Goal: Information Seeking & Learning: Learn about a topic

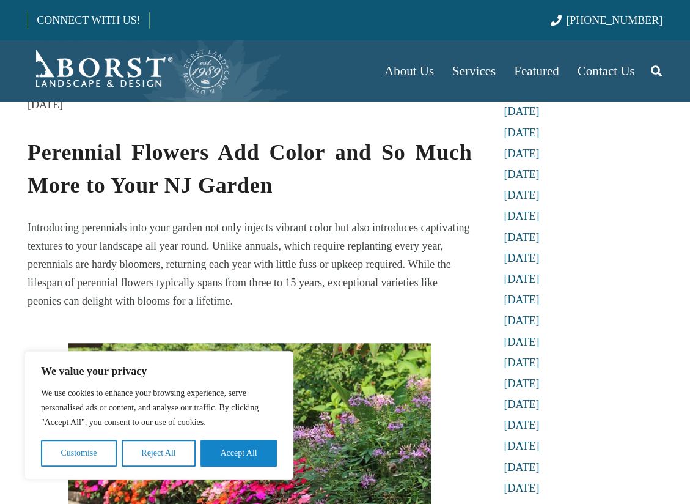
scroll to position [245, 0]
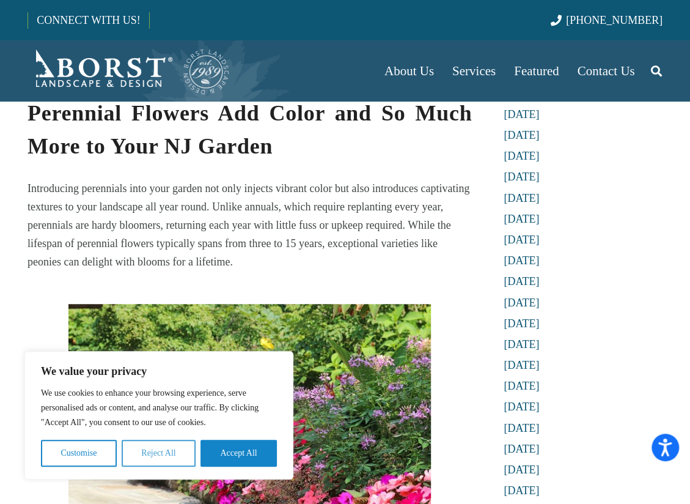
click at [163, 453] on button "Reject All" at bounding box center [159, 453] width 74 height 27
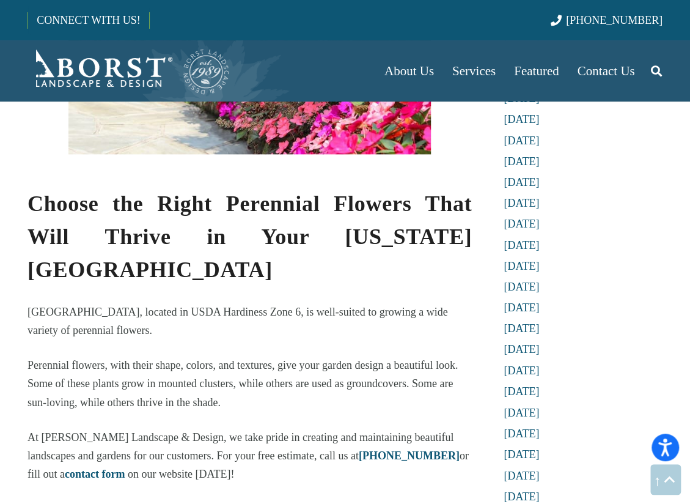
scroll to position [795, 0]
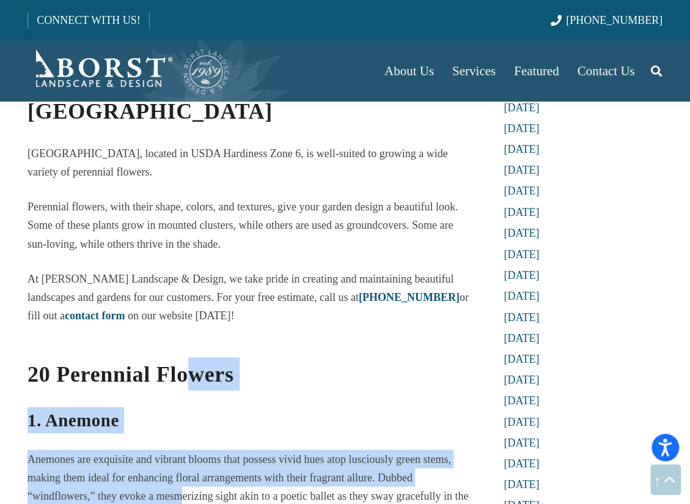
drag, startPoint x: 184, startPoint y: 461, endPoint x: 189, endPoint y: 303, distance: 158.4
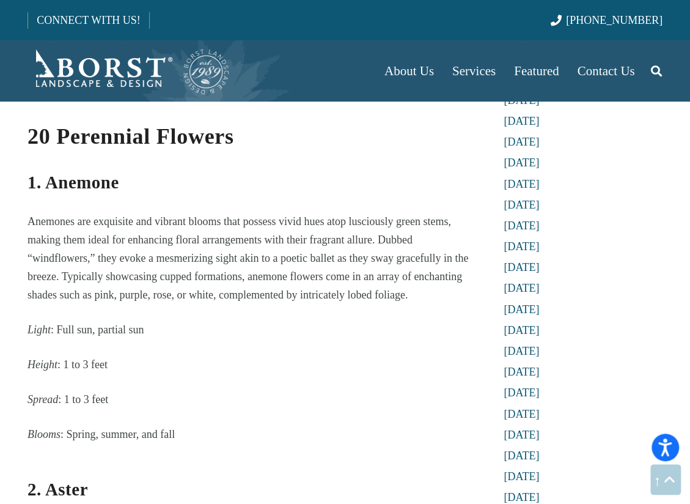
scroll to position [1161, 0]
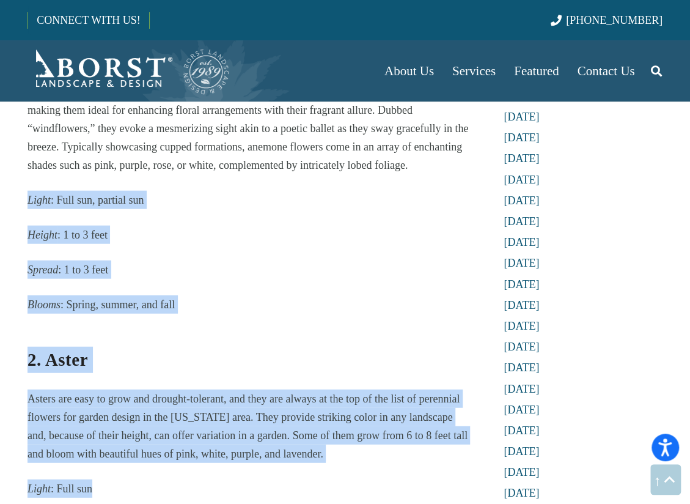
drag, startPoint x: 132, startPoint y: 436, endPoint x: 20, endPoint y: 146, distance: 310.8
click at [248, 330] on h3 "2. Aster" at bounding box center [250, 351] width 444 height 43
drag, startPoint x: 268, startPoint y: 488, endPoint x: 64, endPoint y: 172, distance: 376.6
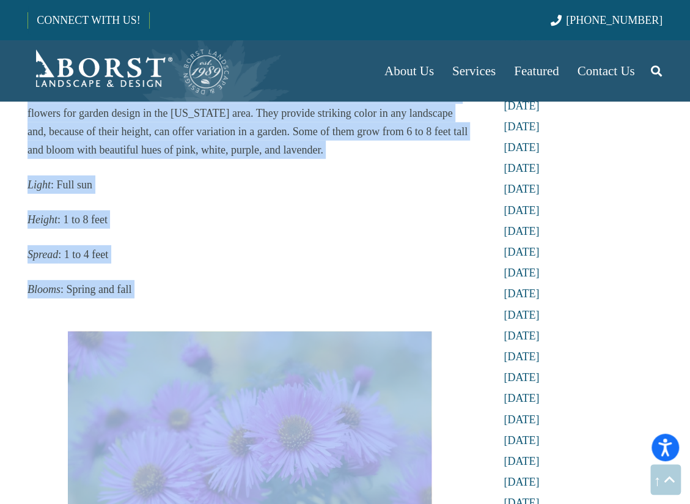
drag, startPoint x: 217, startPoint y: 163, endPoint x: 463, endPoint y: 531, distance: 442.8
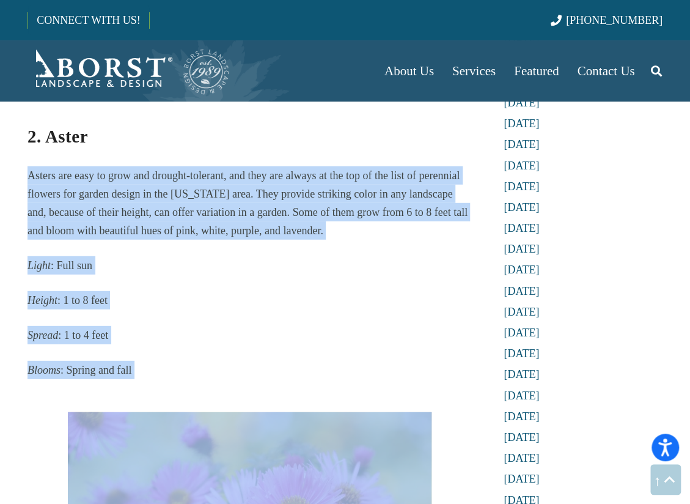
drag, startPoint x: 369, startPoint y: 396, endPoint x: 356, endPoint y: 514, distance: 119.3
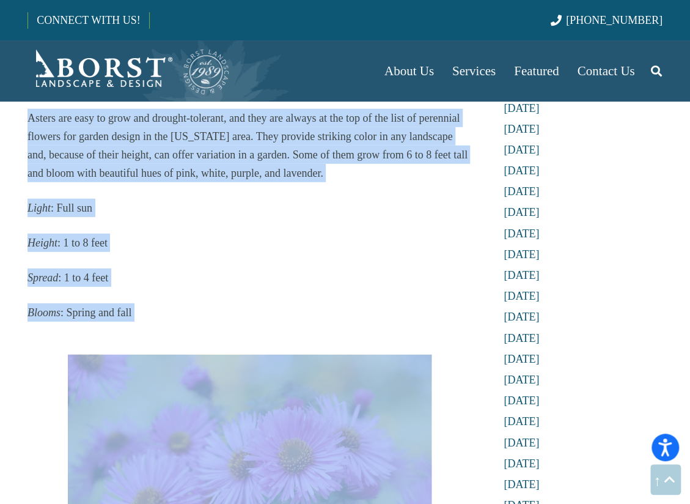
click at [356, 268] on p "Spread : 1 to 4 feet" at bounding box center [250, 277] width 444 height 18
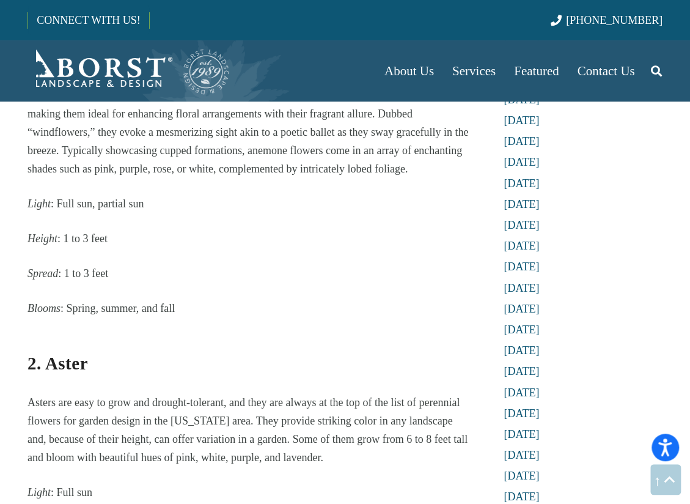
scroll to position [1259, 0]
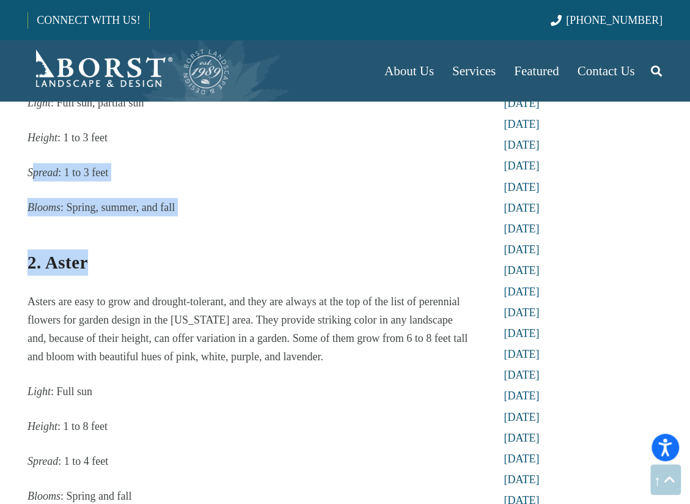
drag, startPoint x: 31, startPoint y: 123, endPoint x: 126, endPoint y: 185, distance: 113.3
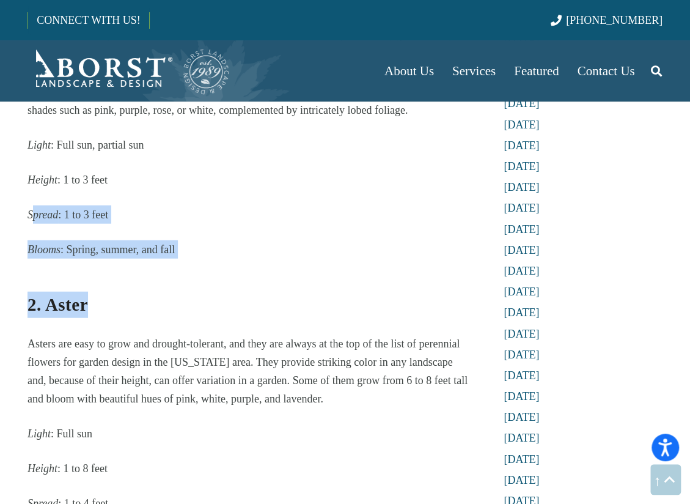
scroll to position [1198, 0]
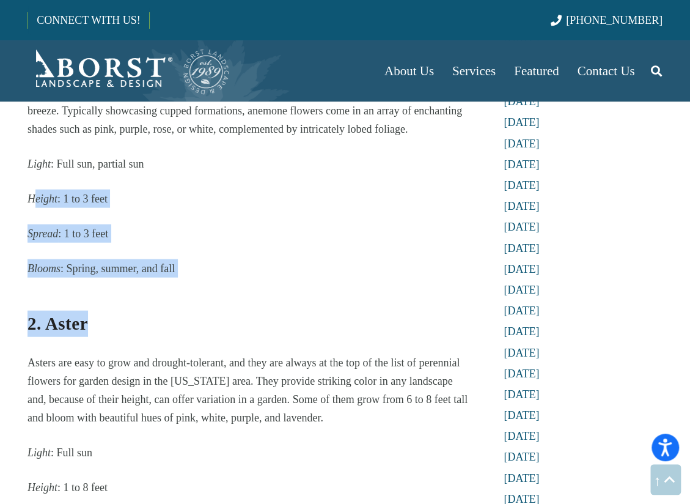
drag, startPoint x: 42, startPoint y: 162, endPoint x: 252, endPoint y: 257, distance: 230.3
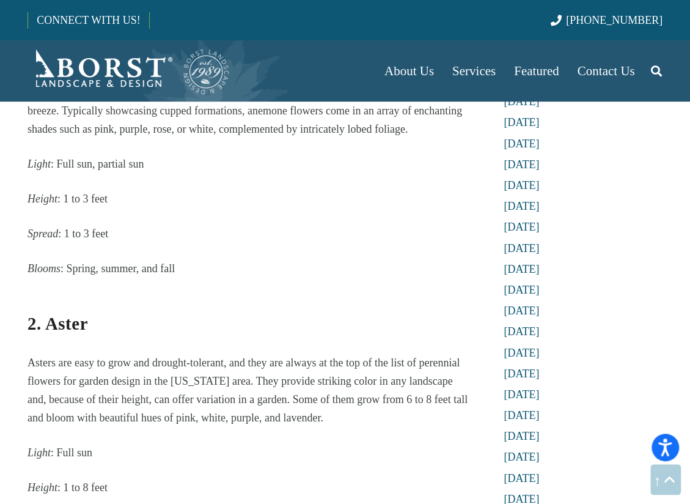
click at [322, 367] on p "Asters are easy to grow and drought-tolerant, and they are always at the top of…" at bounding box center [250, 389] width 444 height 73
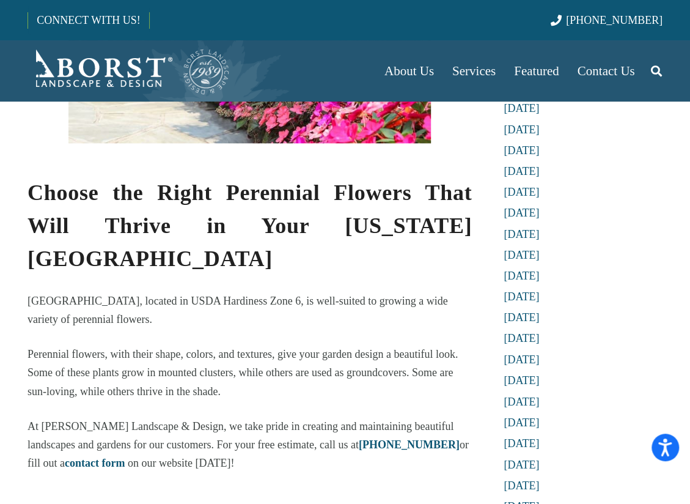
scroll to position [342, 0]
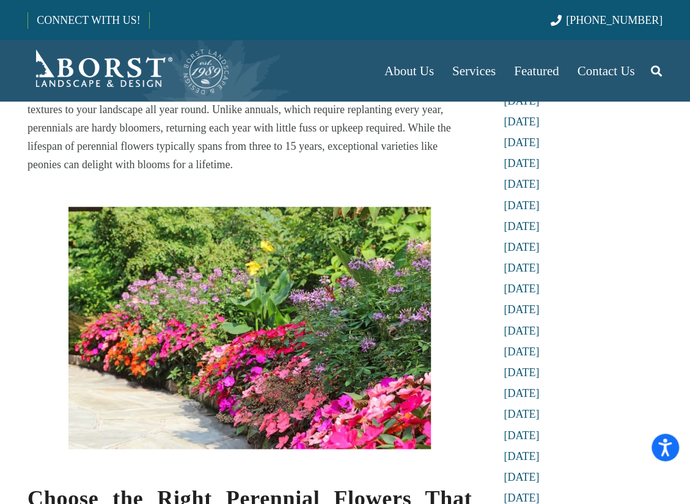
click at [240, 267] on img at bounding box center [249, 327] width 362 height 241
click at [324, 376] on img at bounding box center [249, 327] width 362 height 241
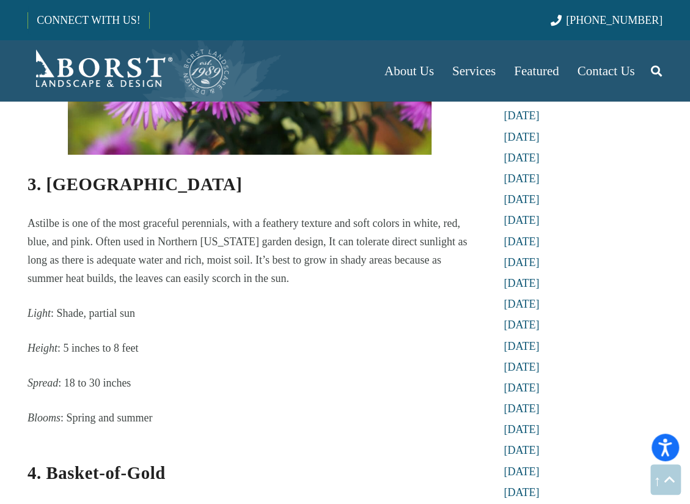
scroll to position [1931, 0]
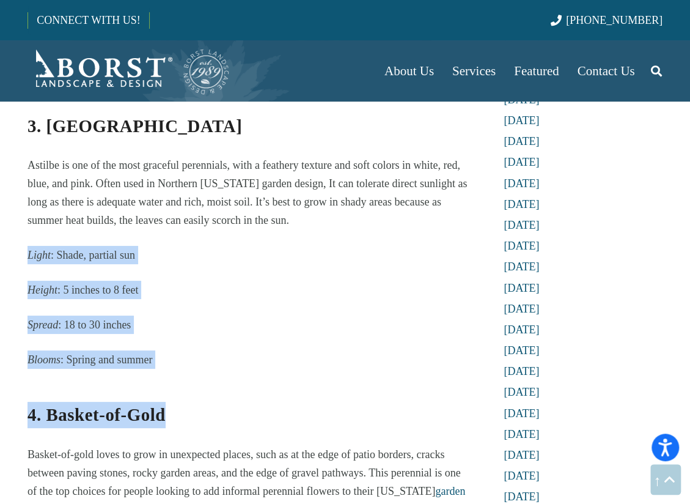
drag, startPoint x: 299, startPoint y: 294, endPoint x: 291, endPoint y: 179, distance: 115.2
click at [304, 315] on p "Spread : 18 to 30 inches" at bounding box center [250, 324] width 444 height 18
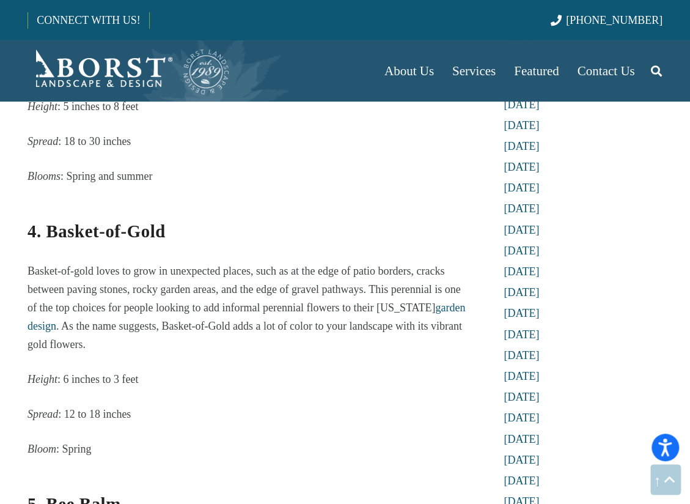
click at [303, 370] on p "Height : 6 inches to 3 feet" at bounding box center [250, 379] width 444 height 18
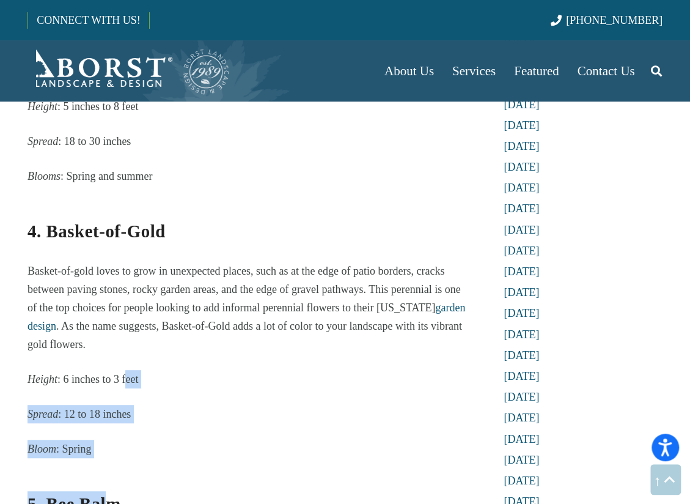
drag, startPoint x: 125, startPoint y: 331, endPoint x: 112, endPoint y: 429, distance: 98.6
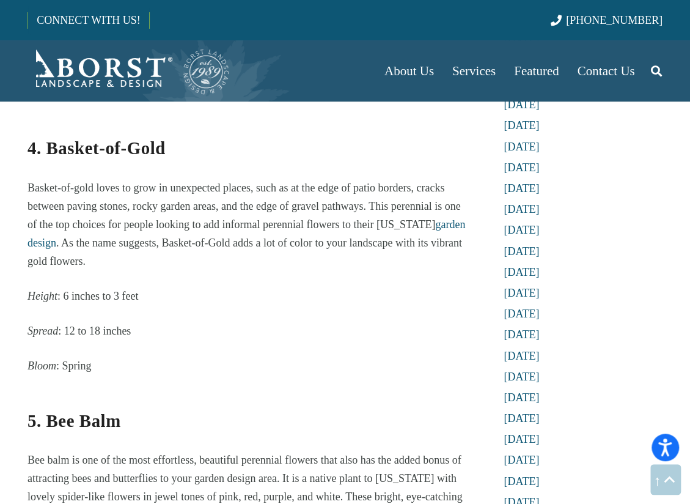
scroll to position [2359, 0]
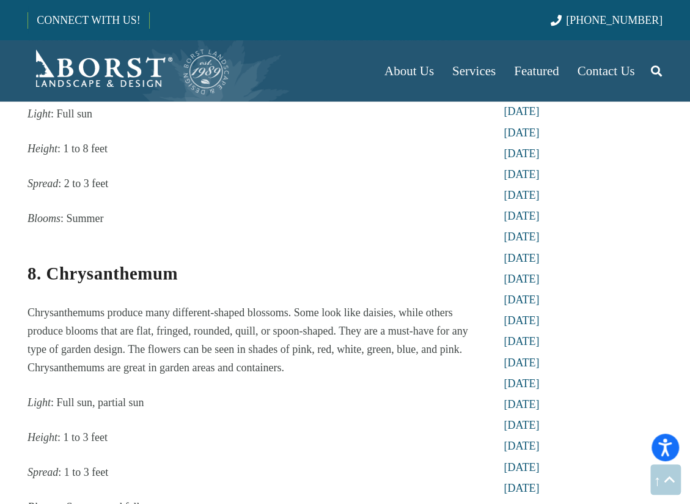
scroll to position [3520, 0]
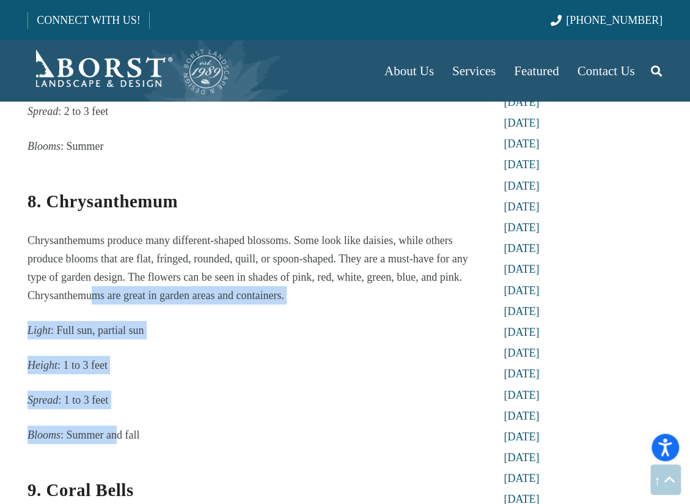
drag, startPoint x: 115, startPoint y: 409, endPoint x: 95, endPoint y: 263, distance: 146.8
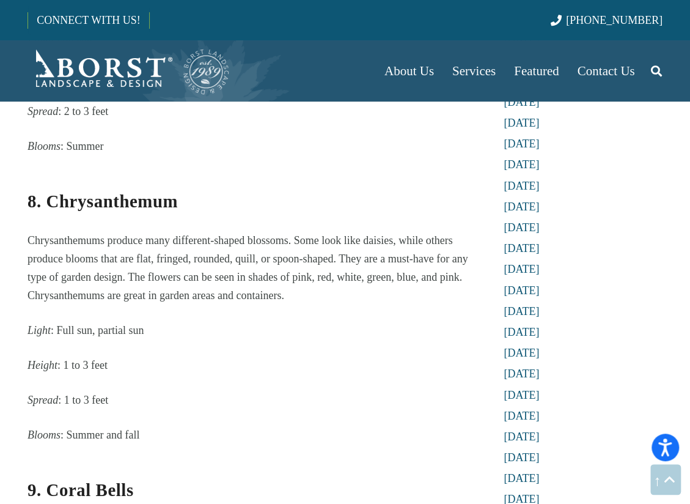
click at [240, 425] on p "Blooms : Summer and fall" at bounding box center [250, 434] width 444 height 18
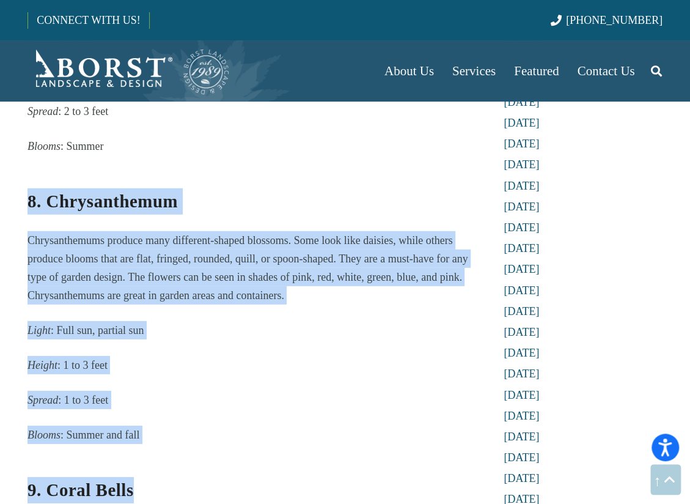
drag, startPoint x: 208, startPoint y: 418, endPoint x: -1, endPoint y: 142, distance: 346.4
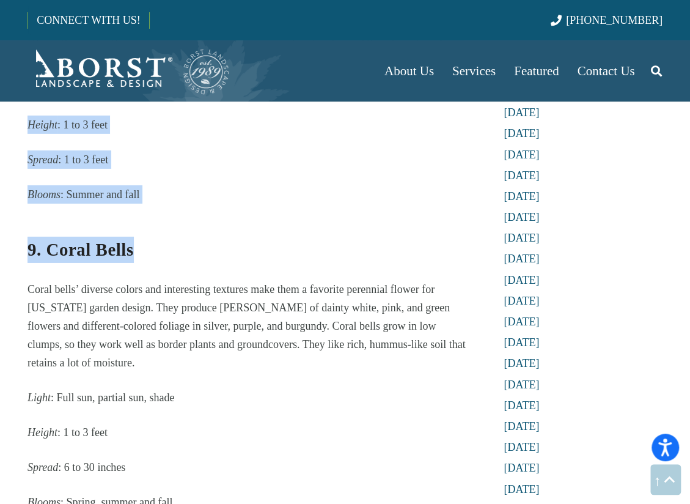
scroll to position [3826, 0]
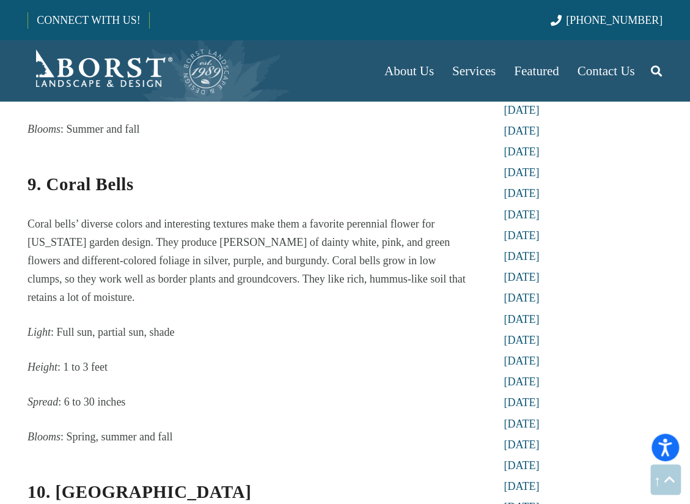
click at [253, 329] on div "Perennial Flowers Add Color and So Much More to Your NJ Garden Introducing pere…" at bounding box center [250, 488] width 444 height 7947
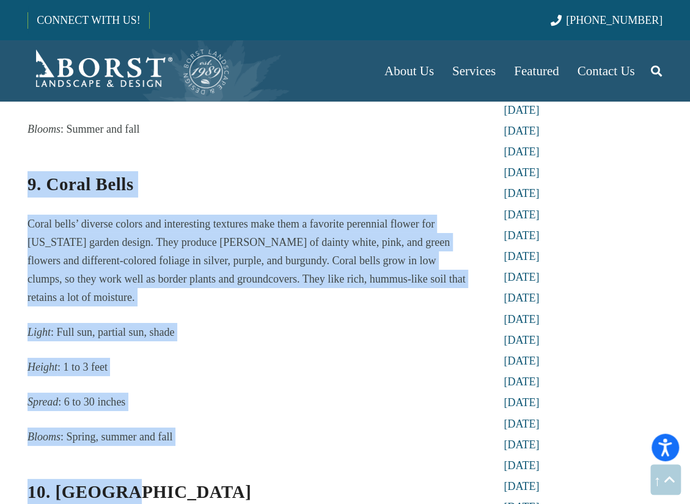
drag, startPoint x: 29, startPoint y: 152, endPoint x: 321, endPoint y: 396, distance: 380.6
click at [321, 396] on div "Perennial Flowers Add Color and So Much More to Your NJ Garden Introducing pere…" at bounding box center [250, 488] width 444 height 7947
click at [306, 364] on div "Perennial Flowers Add Color and So Much More to Your NJ Garden Introducing pere…" at bounding box center [250, 488] width 444 height 7947
drag, startPoint x: 289, startPoint y: 392, endPoint x: 38, endPoint y: 142, distance: 354.0
click at [38, 142] on div "Perennial Flowers Add Color and So Much More to Your NJ Garden Introducing pere…" at bounding box center [250, 488] width 444 height 7947
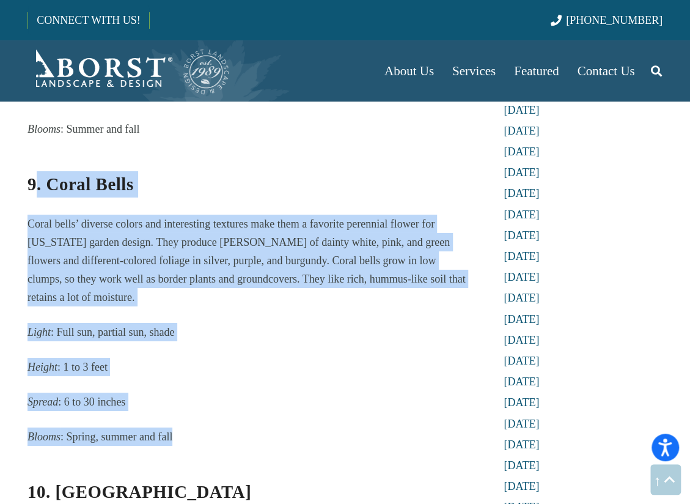
click at [344, 331] on div "Perennial Flowers Add Color and So Much More to Your NJ Garden Introducing pere…" at bounding box center [250, 488] width 444 height 7947
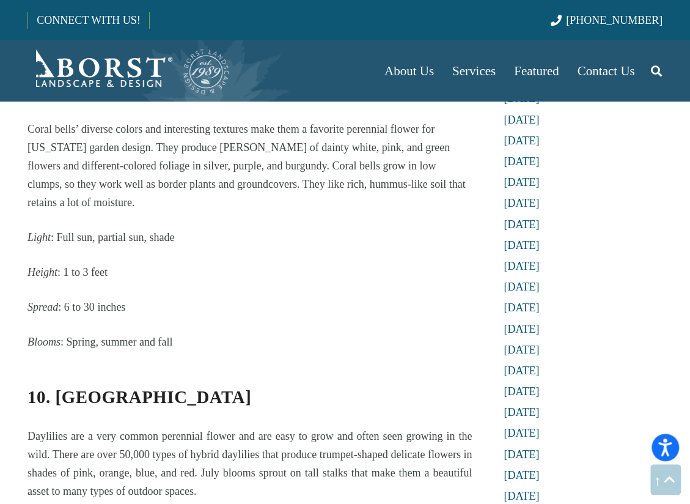
scroll to position [4071, 0]
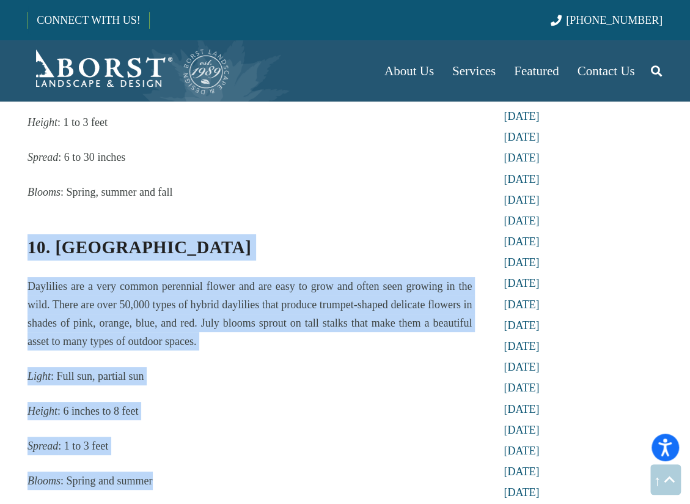
drag, startPoint x: 141, startPoint y: 422, endPoint x: 9, endPoint y: 206, distance: 253.5
click at [9, 206] on section "Enhancing Your Garden with Perennial Flowers in [US_STATE] [DATE] Perennial Flo…" at bounding box center [345, 84] width 690 height 8310
click at [330, 402] on p "Height : 6 inches to 8 feet" at bounding box center [250, 411] width 444 height 18
drag, startPoint x: 220, startPoint y: 183, endPoint x: 226, endPoint y: 446, distance: 263.5
click at [226, 447] on div "Perennial Flowers Add Color and So Much More to Your NJ Garden Introducing pere…" at bounding box center [250, 244] width 444 height 7947
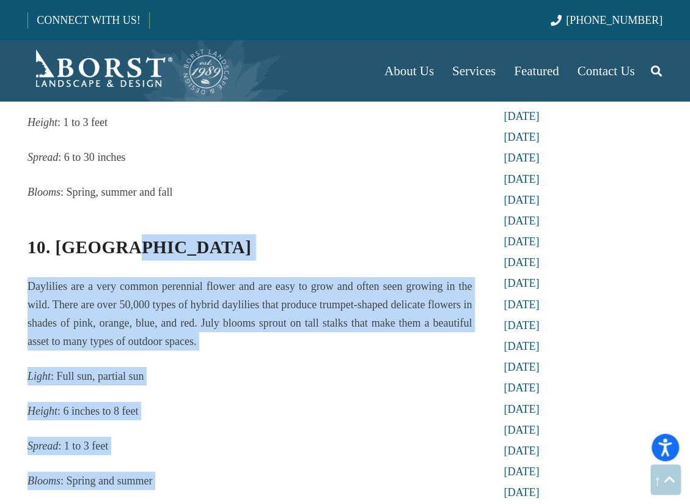
click at [201, 367] on p "Light : Full sun, partial sun" at bounding box center [250, 376] width 444 height 18
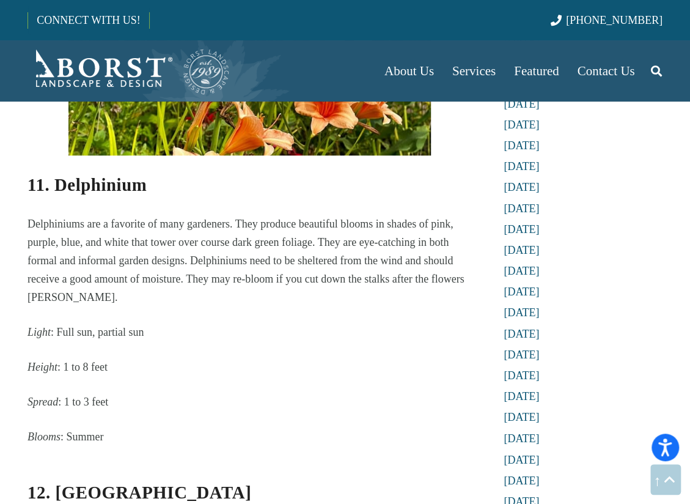
scroll to position [4682, 0]
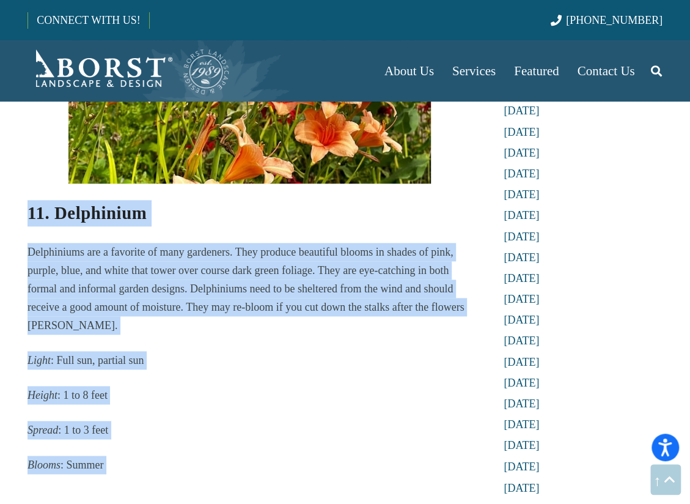
drag, startPoint x: 31, startPoint y: 155, endPoint x: 313, endPoint y: 446, distance: 405.5
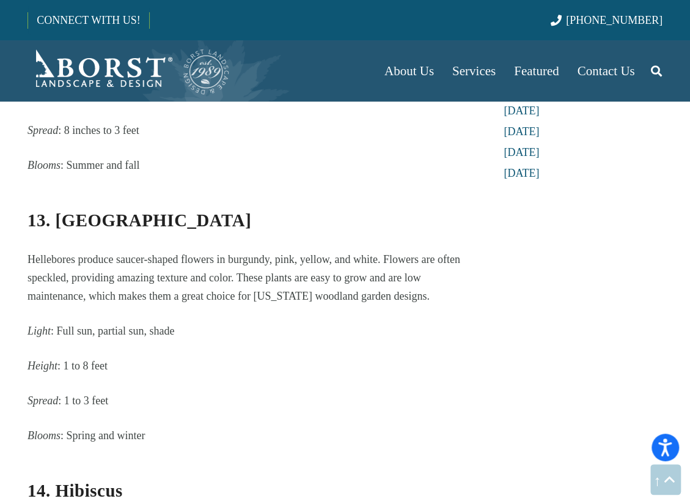
scroll to position [5293, 0]
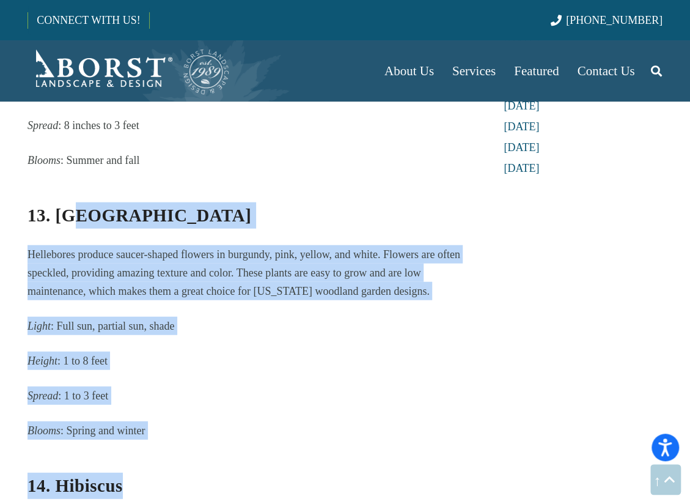
drag, startPoint x: 79, startPoint y: 139, endPoint x: 501, endPoint y: 436, distance: 516.4
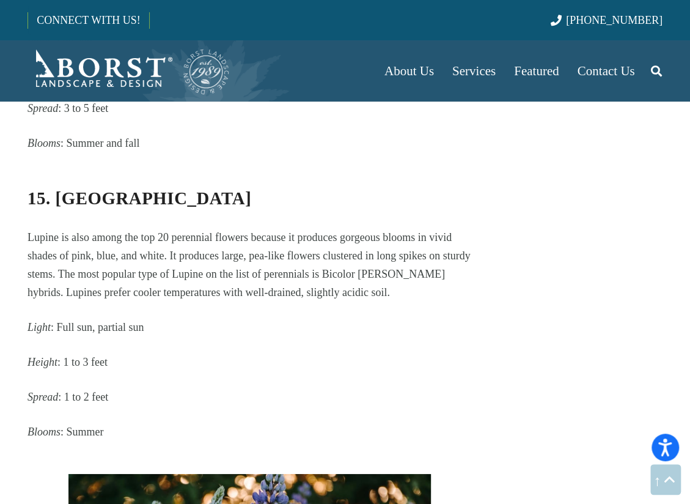
scroll to position [5904, 0]
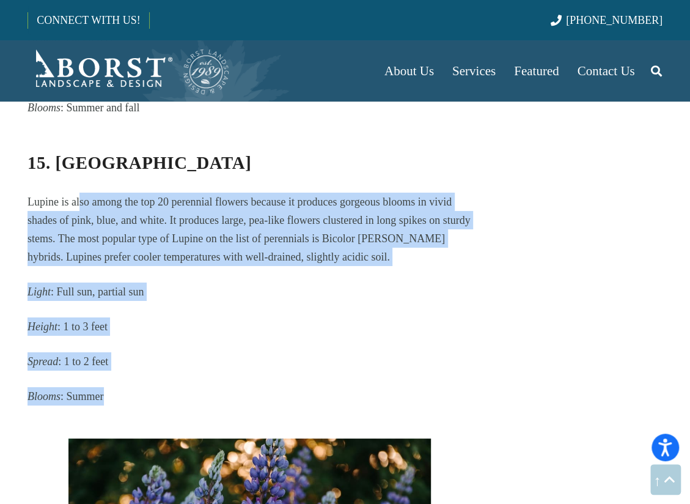
drag, startPoint x: 80, startPoint y: 152, endPoint x: 422, endPoint y: 343, distance: 391.6
click at [422, 387] on p "Blooms : Summer" at bounding box center [250, 396] width 444 height 18
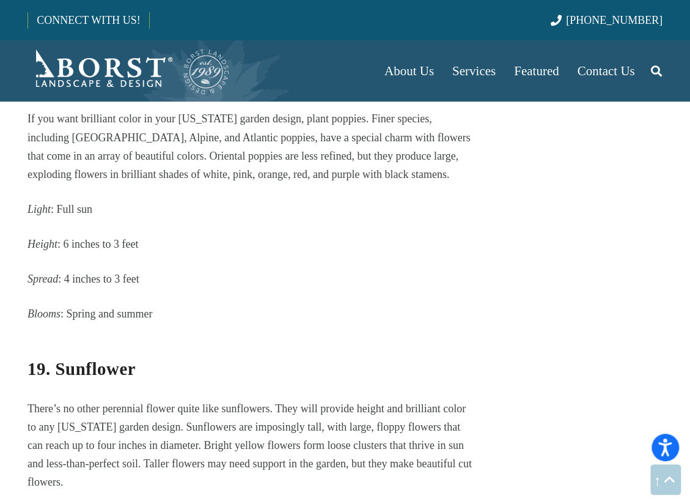
scroll to position [7127, 0]
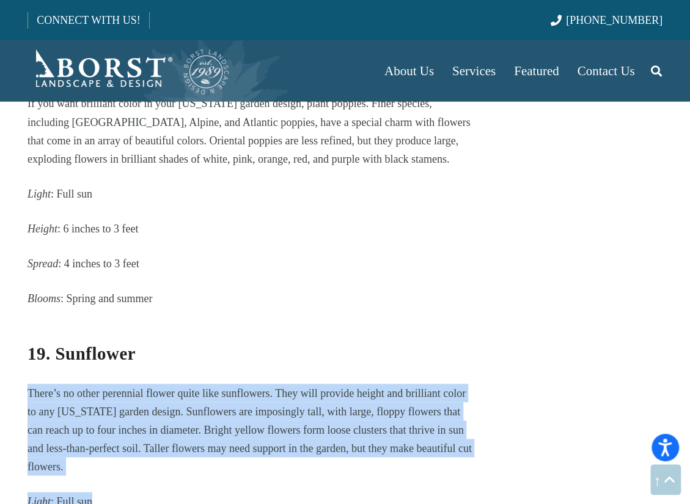
drag, startPoint x: 374, startPoint y: 314, endPoint x: 343, endPoint y: 425, distance: 115.5
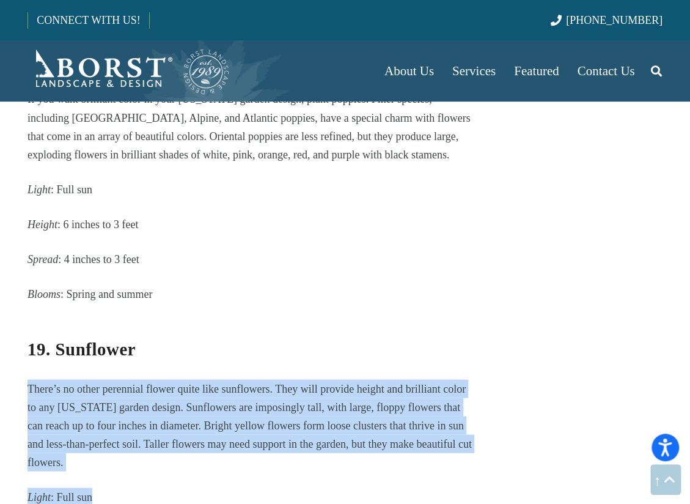
scroll to position [7494, 0]
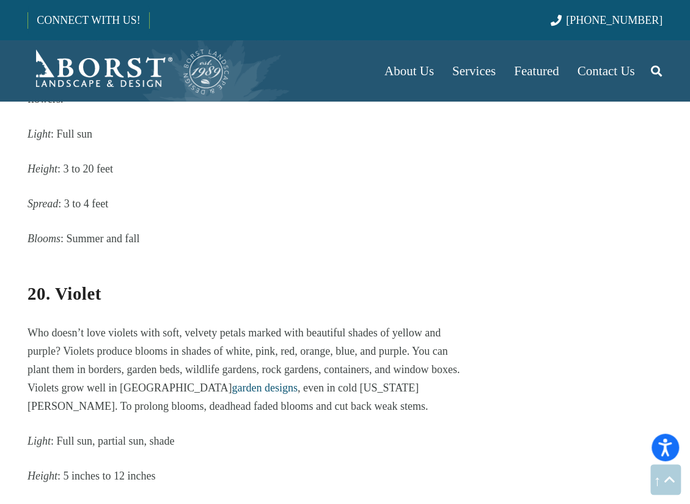
click at [315, 323] on p "Who doesn’t love violets with soft, velvety petals marked with beautiful shades…" at bounding box center [250, 369] width 444 height 92
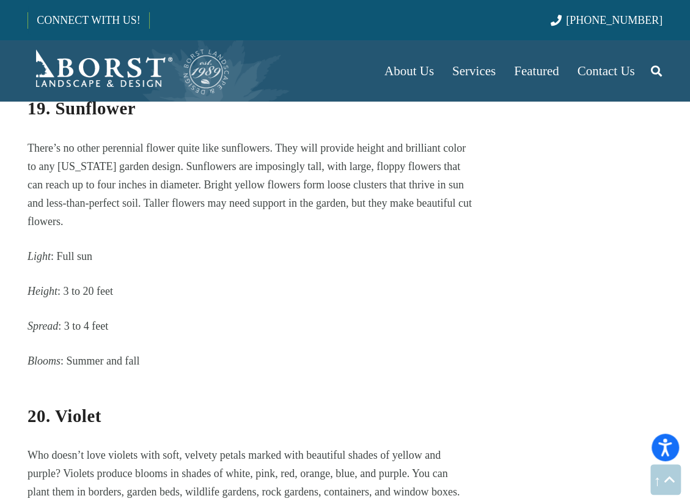
scroll to position [7310, 0]
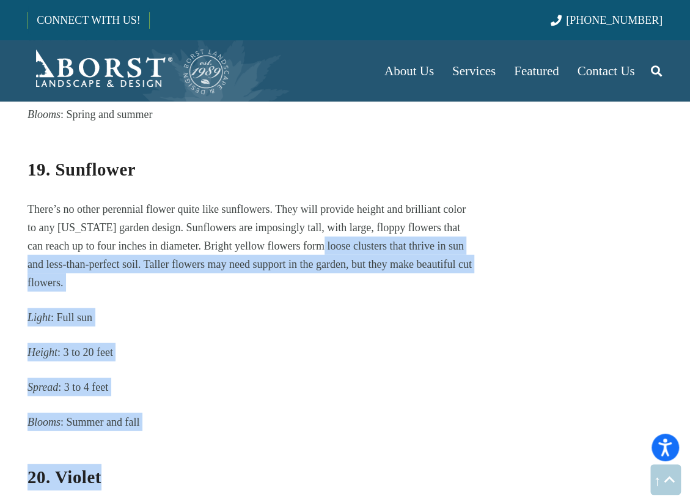
drag, startPoint x: 363, startPoint y: 424, endPoint x: 304, endPoint y: 194, distance: 237.2
click at [407, 447] on h3 "20. Violet" at bounding box center [250, 468] width 444 height 43
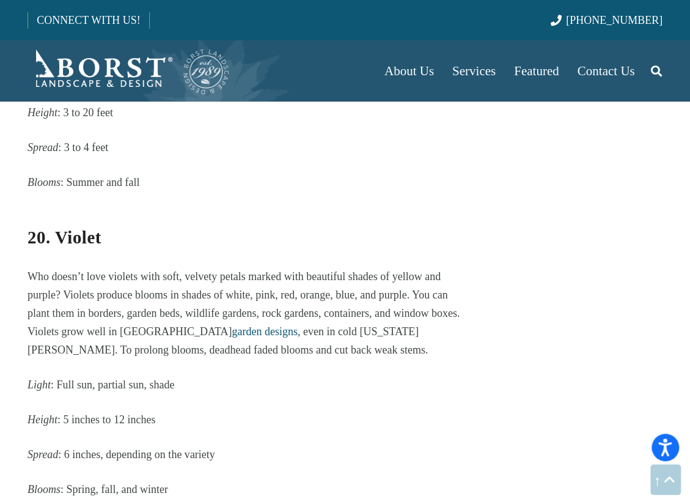
scroll to position [7555, 0]
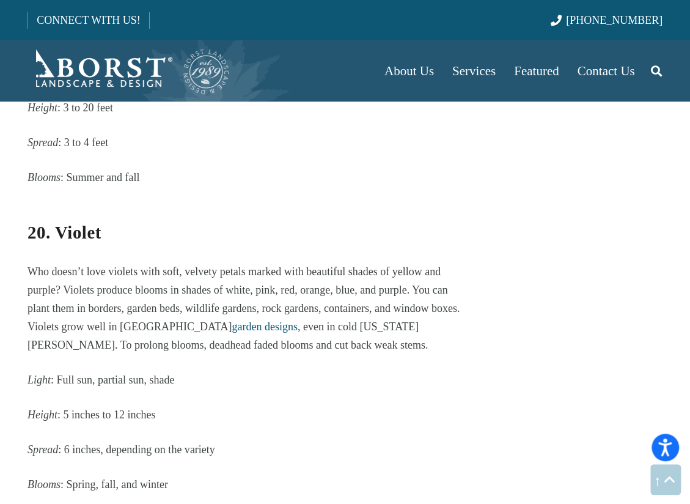
click at [387, 405] on p "Height : 5 inches to 12 inches" at bounding box center [250, 414] width 444 height 18
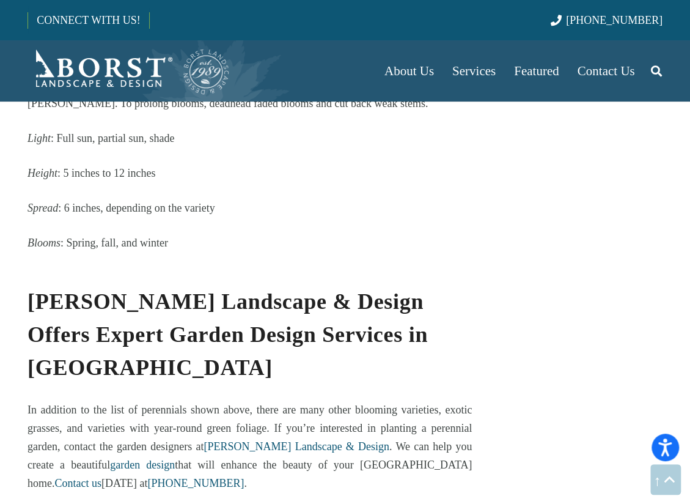
scroll to position [7860, 0]
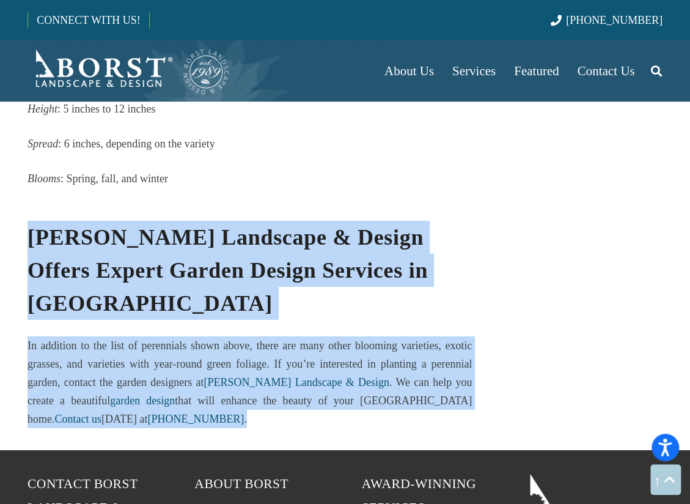
drag, startPoint x: 357, startPoint y: 334, endPoint x: 28, endPoint y: 184, distance: 361.9
click at [28, 225] on strong "[PERSON_NAME] Landscape & Design Offers Expert Garden Design Services in [GEOGR…" at bounding box center [228, 270] width 400 height 90
click at [34, 225] on strong "[PERSON_NAME] Landscape & Design Offers Expert Garden Design Services in [GEOGR…" at bounding box center [228, 270] width 400 height 90
